Goal: Task Accomplishment & Management: Use online tool/utility

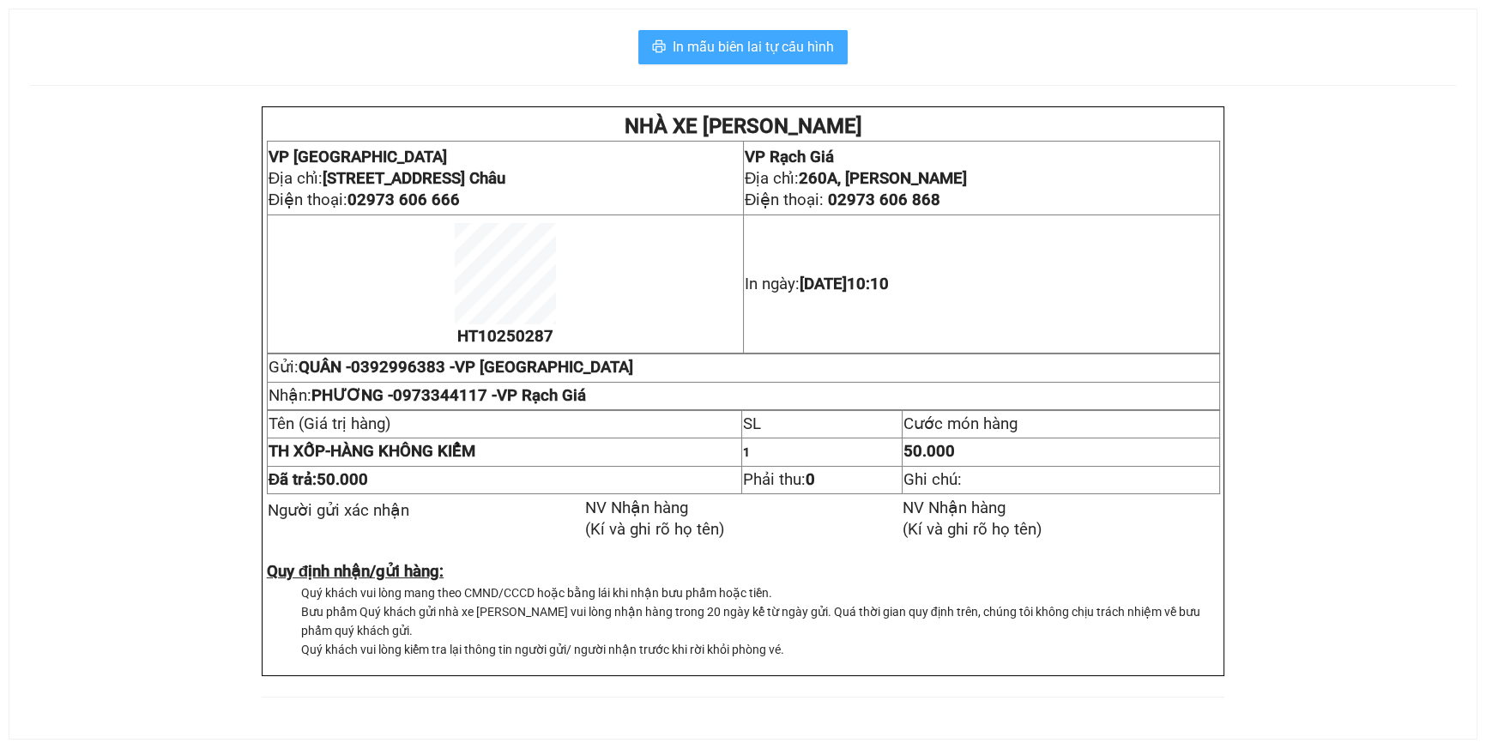
click at [756, 36] on span "In mẫu biên lai tự cấu hình" at bounding box center [753, 46] width 161 height 21
click at [808, 43] on span "In mẫu biên lai tự cấu hình" at bounding box center [753, 46] width 161 height 21
